Goal: Task Accomplishment & Management: Manage account settings

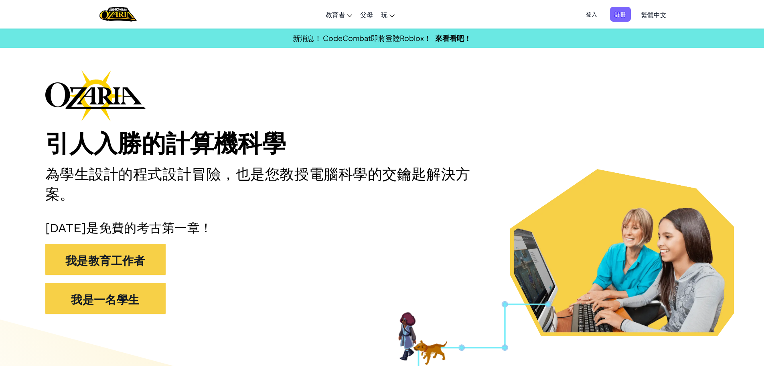
click at [656, 14] on font "繁體中文" at bounding box center [654, 14] width 26 height 8
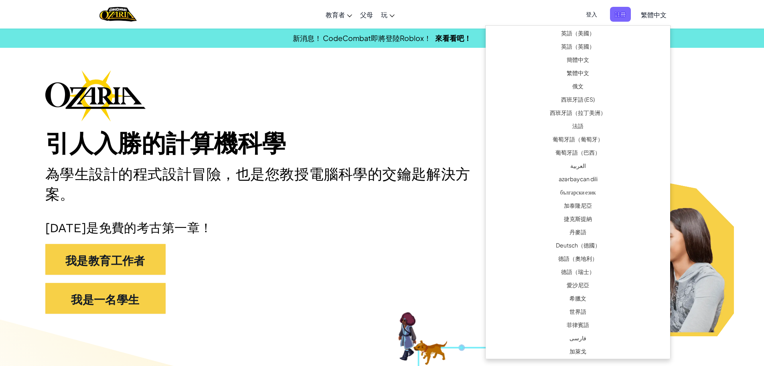
click at [688, 7] on div "切換導覽 教育者 建立免費帳號 學校和地區解決方案 教師工具包預覽 標準字體 問題研究 成功故事 專業發展 程式設計一小時 贈款與資金資源 請求演示或報價 父…" at bounding box center [382, 14] width 768 height 28
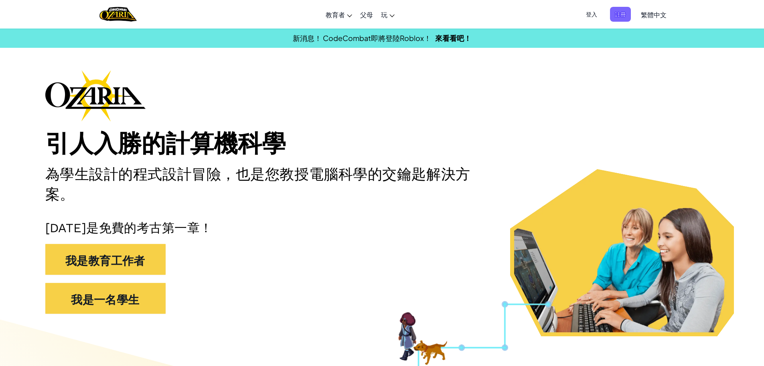
click at [595, 14] on font "登入" at bounding box center [591, 13] width 11 height 7
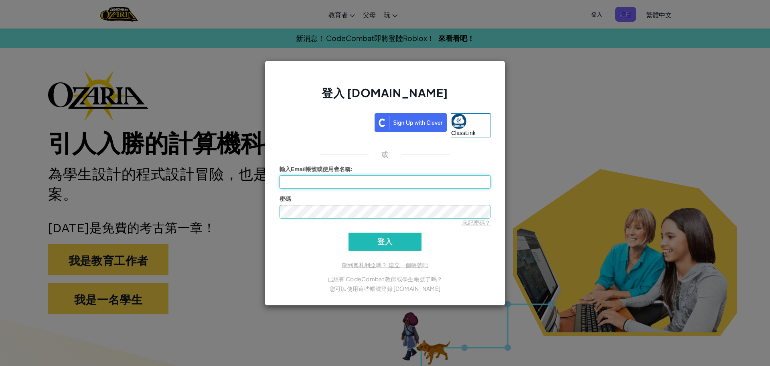
click at [445, 181] on input "輸入Email帳號或使用者名稱 :" at bounding box center [385, 182] width 211 height 14
click at [579, 296] on div "登入 [DOMAIN_NAME] ClassLink 或 未知錯誤。 輸入Email帳號或使用者名稱 : 密碼 忘記密碼？ 登入 登入中 剛到奧札利亞嗎？ 建…" at bounding box center [385, 183] width 770 height 366
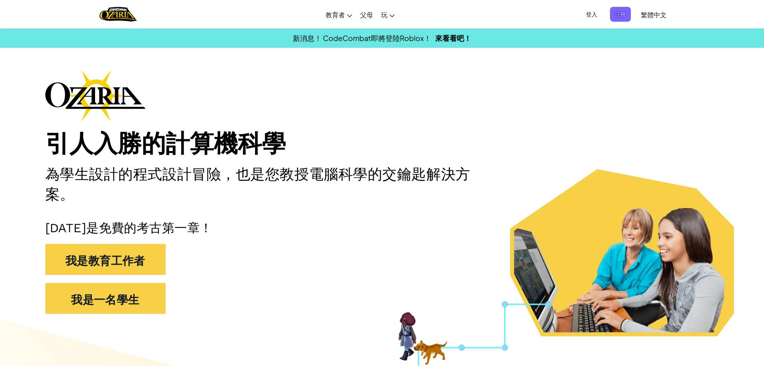
click at [586, 11] on span "登入" at bounding box center [591, 14] width 21 height 15
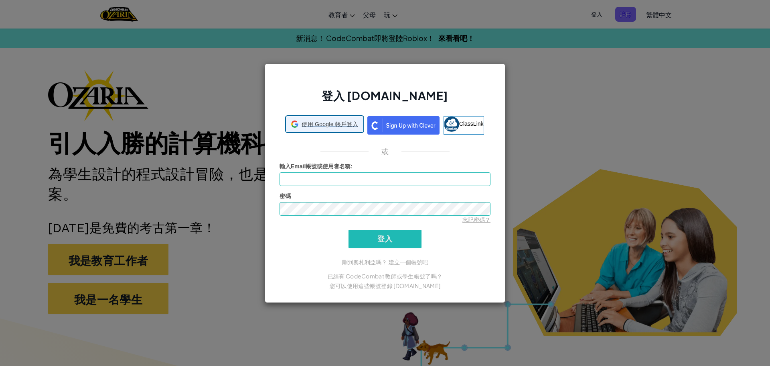
click at [348, 122] on font "使用 Google 帳戶登入" at bounding box center [330, 124] width 56 height 6
